Goal: Find specific page/section

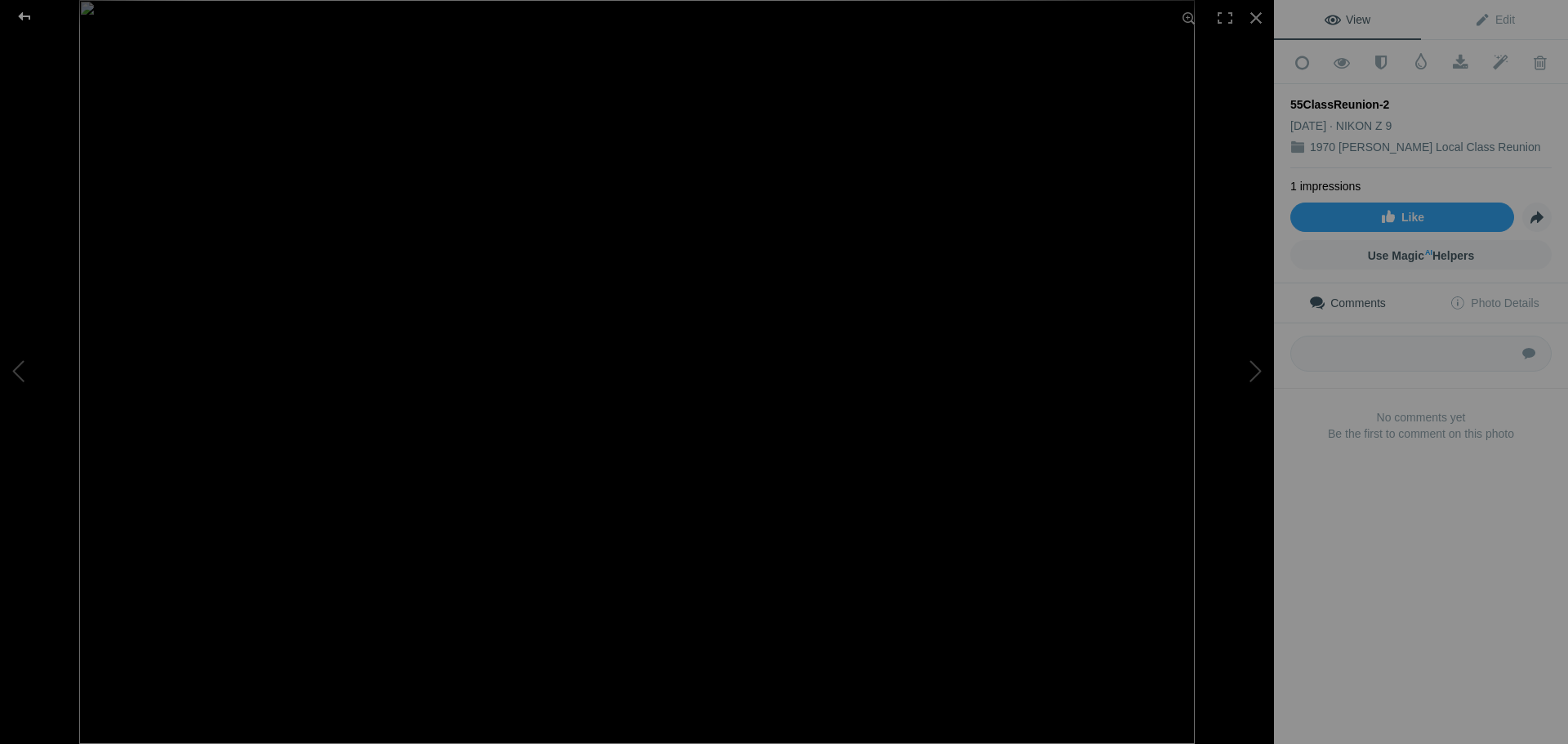
click at [24, 17] on div at bounding box center [24, 16] width 59 height 33
